Goal: Task Accomplishment & Management: Complete application form

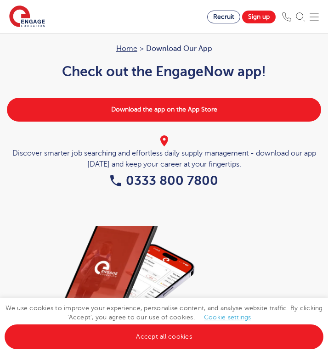
scroll to position [592, 0]
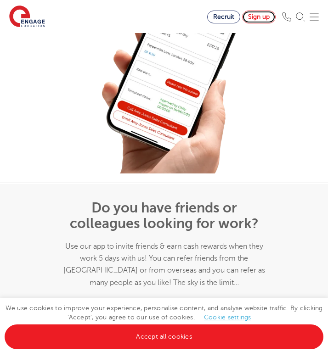
click at [258, 18] on link "Sign up" at bounding box center [259, 17] width 34 height 13
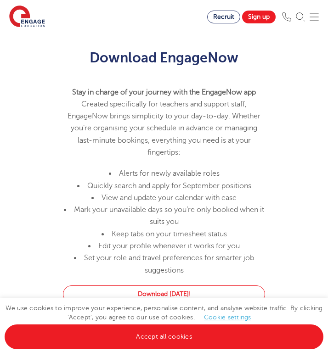
scroll to position [396, 0]
click at [310, 15] on img at bounding box center [313, 16] width 9 height 9
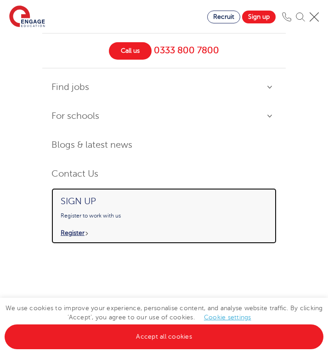
click at [69, 234] on p "Register" at bounding box center [165, 233] width 209 height 8
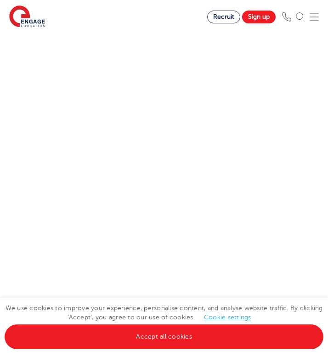
scroll to position [282, 0]
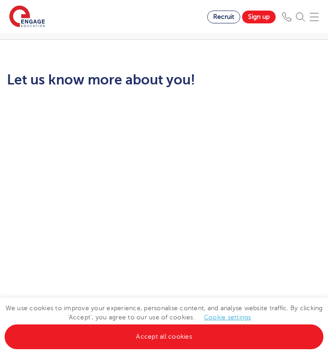
click at [308, 18] on div "Recruit Sign up" at bounding box center [267, 17] width 121 height 13
click at [313, 17] on img at bounding box center [313, 16] width 9 height 9
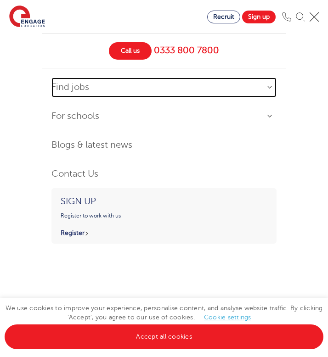
click at [267, 90] on link "Find jobs" at bounding box center [163, 88] width 225 height 20
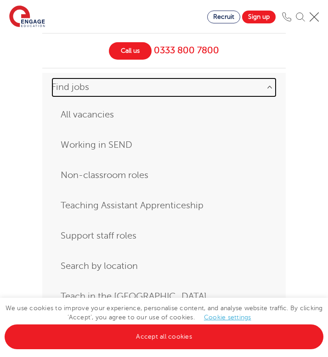
click at [266, 89] on link "Find jobs" at bounding box center [163, 88] width 225 height 20
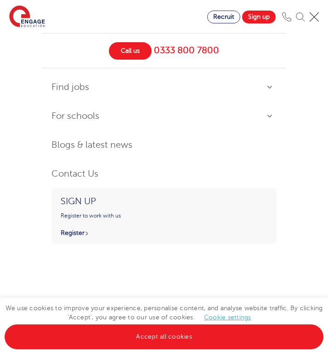
click at [85, 267] on div "Call us [PHONE_NUMBER] Find jobs All vacancies Working in SEND Non-classroom ro…" at bounding box center [163, 195] width 243 height 324
click at [313, 17] on img at bounding box center [313, 16] width 9 height 9
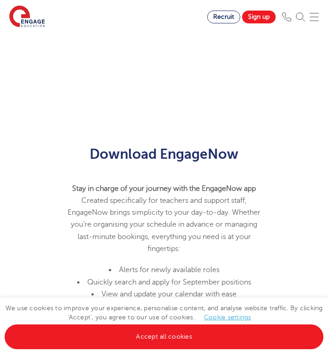
scroll to position [0, 0]
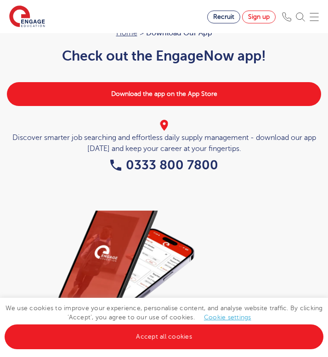
scroll to position [16, 0]
click at [255, 17] on link "Sign up" at bounding box center [259, 17] width 34 height 13
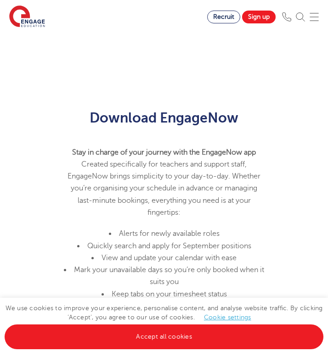
scroll to position [266, 0]
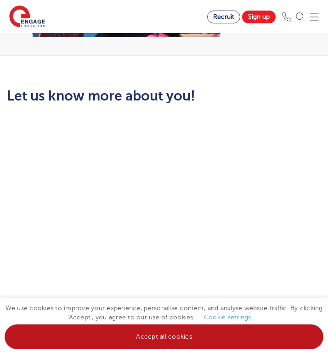
click at [179, 337] on link "Accept all cookies" at bounding box center [164, 336] width 318 height 25
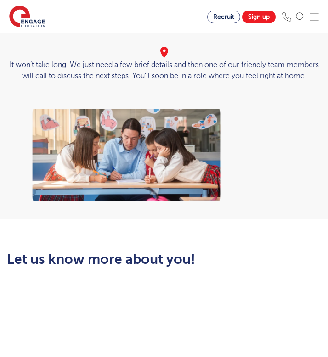
scroll to position [0, 0]
